Goal: Navigation & Orientation: Find specific page/section

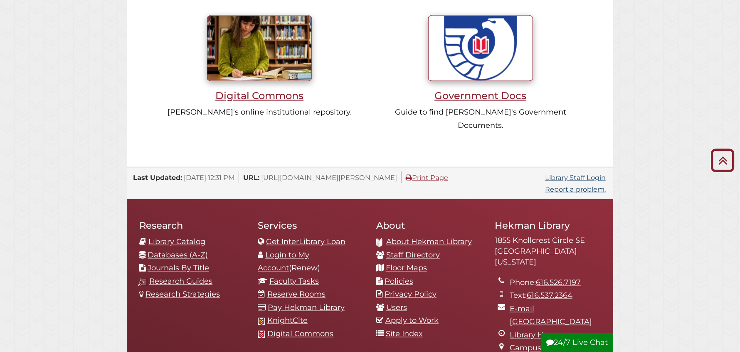
scroll to position [805, 0]
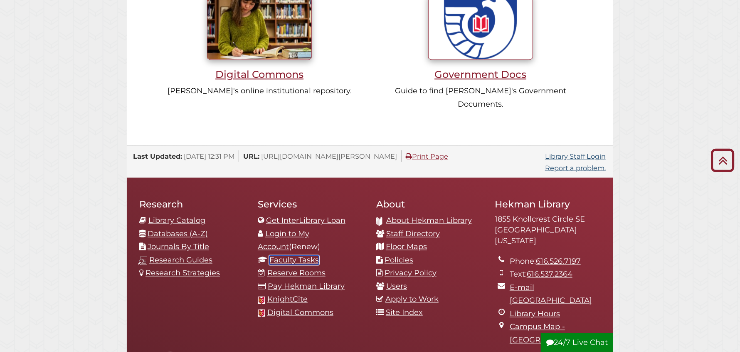
click at [308, 255] on link "Faculty Tasks" at bounding box center [295, 259] width 50 height 9
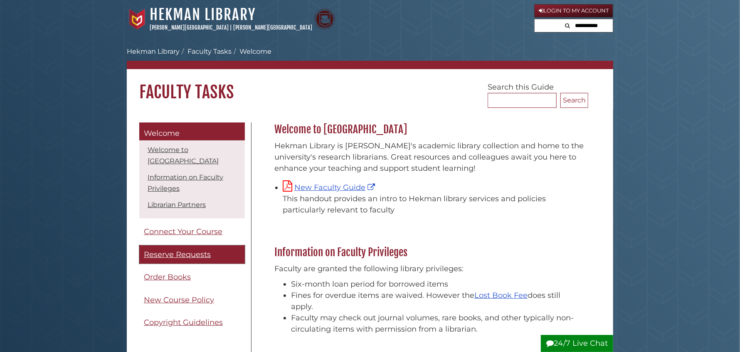
click at [178, 255] on span "Reserve Requests" at bounding box center [177, 254] width 67 height 9
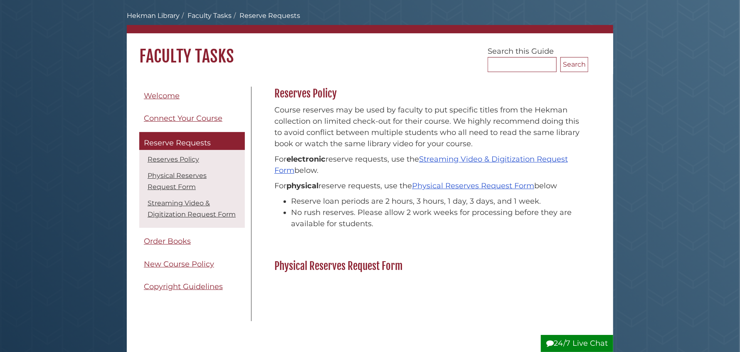
scroll to position [83, 0]
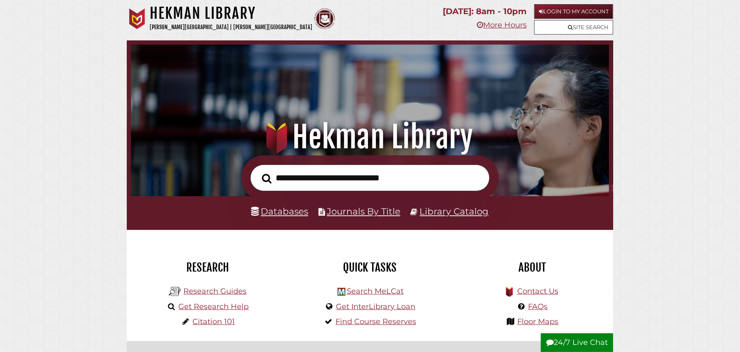
scroll to position [158, 474]
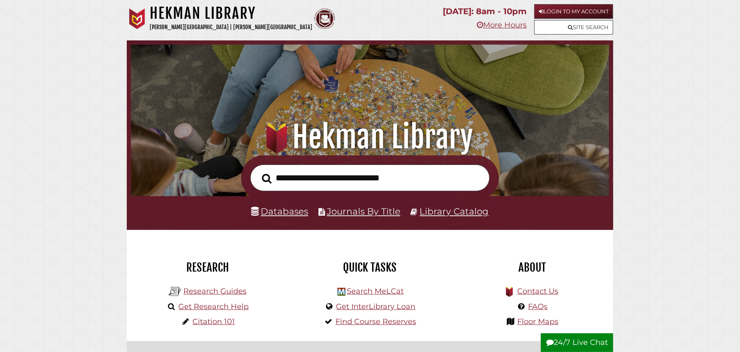
scroll to position [158, 474]
drag, startPoint x: 284, startPoint y: 210, endPoint x: 292, endPoint y: 212, distance: 8.4
click at [284, 210] on link "Databases" at bounding box center [280, 210] width 57 height 11
